Goal: Task Accomplishment & Management: Manage account settings

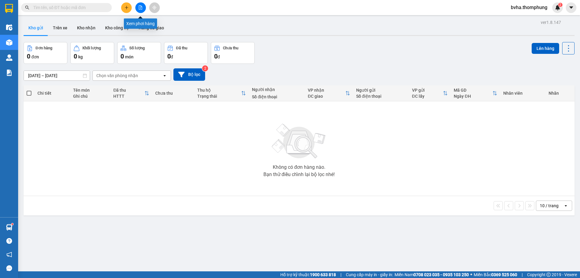
click at [140, 6] on icon "file-add" at bounding box center [140, 7] width 4 height 4
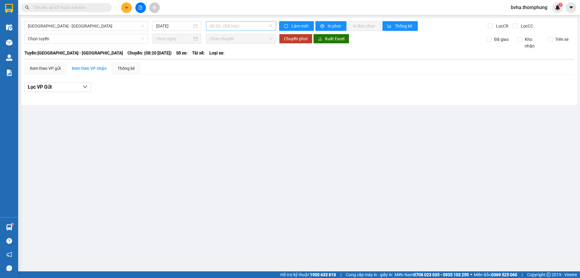
click at [236, 28] on span "08:20 - (Đã hủy)" at bounding box center [241, 25] width 63 height 9
click at [227, 68] on div "12:00" at bounding box center [233, 67] width 47 height 7
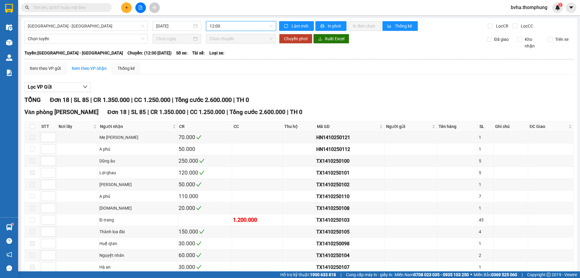
click at [240, 23] on span "12:00" at bounding box center [241, 25] width 63 height 9
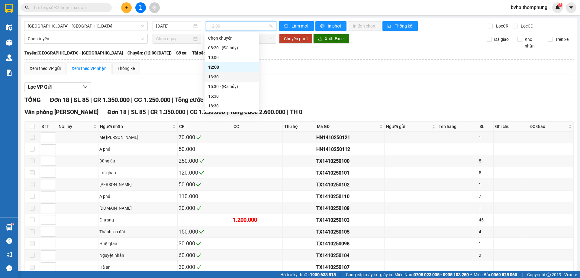
click at [213, 76] on div "13:30" at bounding box center [231, 76] width 47 height 7
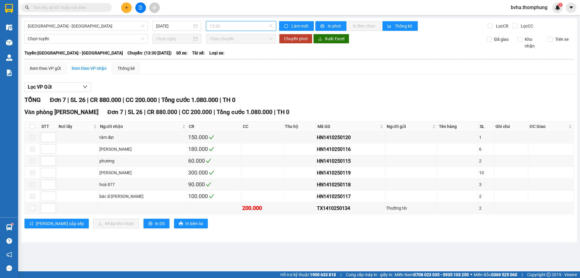
click at [260, 24] on span "13:30" at bounding box center [241, 25] width 63 height 9
click at [229, 69] on div "12:00" at bounding box center [233, 67] width 47 height 7
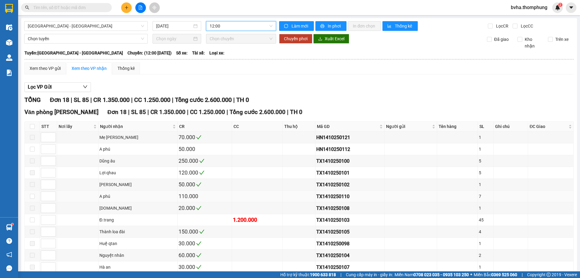
scroll to position [104, 0]
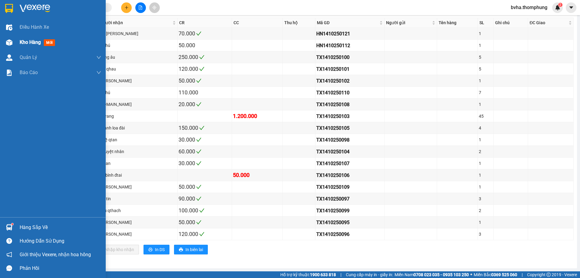
click at [9, 42] on img at bounding box center [9, 42] width 6 height 6
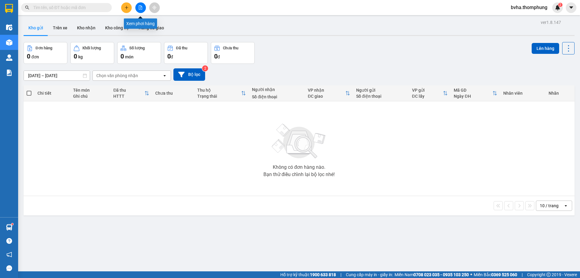
click at [141, 5] on icon "file-add" at bounding box center [140, 7] width 3 height 4
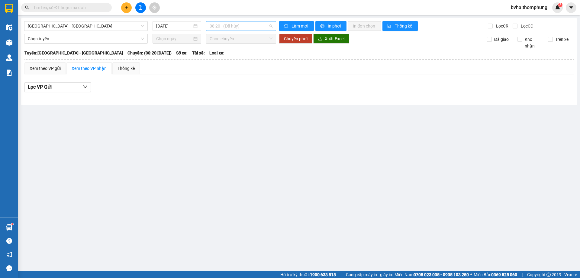
click at [241, 22] on span "08:20 - (Đã hủy)" at bounding box center [241, 25] width 63 height 9
click at [235, 76] on div "13:30" at bounding box center [233, 76] width 47 height 7
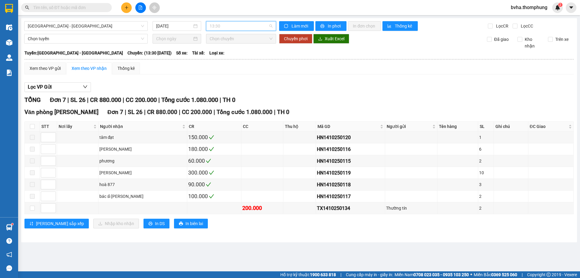
click at [250, 27] on span "13:30" at bounding box center [241, 25] width 63 height 9
click at [221, 94] on div "16:30" at bounding box center [233, 96] width 47 height 7
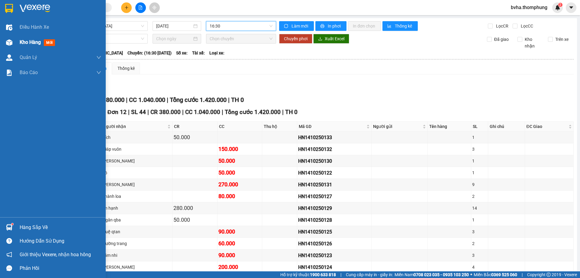
click at [12, 44] on div at bounding box center [9, 42] width 11 height 11
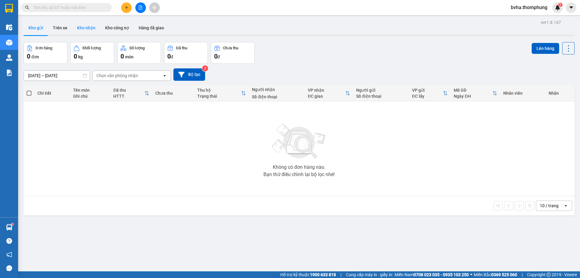
click at [89, 26] on button "Kho nhận" at bounding box center [86, 28] width 28 height 15
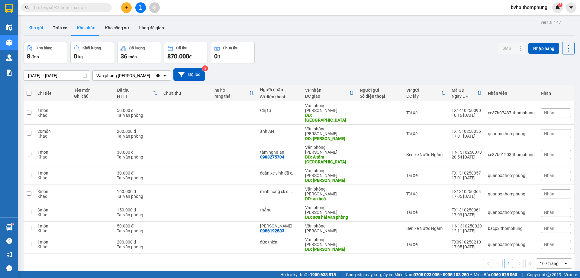
click at [33, 25] on button "Kho gửi" at bounding box center [36, 28] width 24 height 15
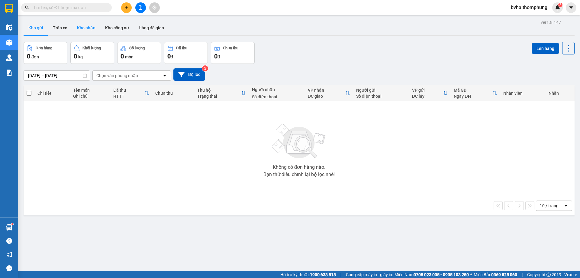
click at [84, 28] on button "Kho nhận" at bounding box center [86, 28] width 28 height 15
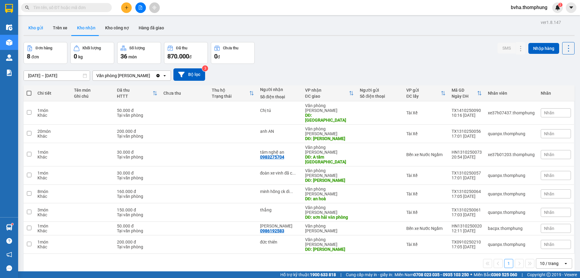
click at [36, 28] on button "Kho gửi" at bounding box center [36, 28] width 24 height 15
